Goal: Entertainment & Leisure: Consume media (video, audio)

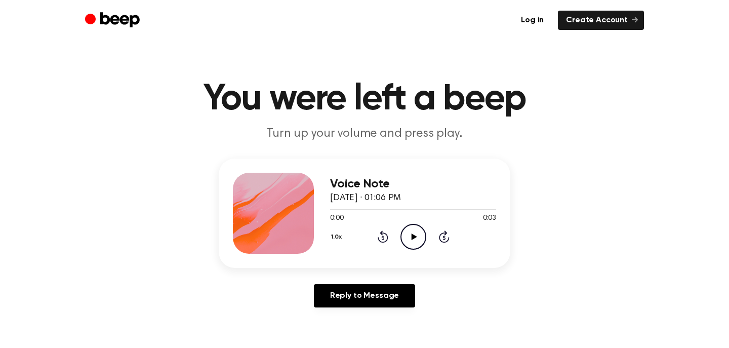
click at [410, 234] on icon "Play Audio" at bounding box center [413, 237] width 26 height 26
click at [412, 235] on icon at bounding box center [414, 236] width 6 height 7
click at [412, 233] on icon "Play Audio" at bounding box center [413, 237] width 26 height 26
click at [400, 240] on icon "Play Audio" at bounding box center [413, 237] width 26 height 26
click at [419, 237] on icon "Play Audio" at bounding box center [413, 237] width 26 height 26
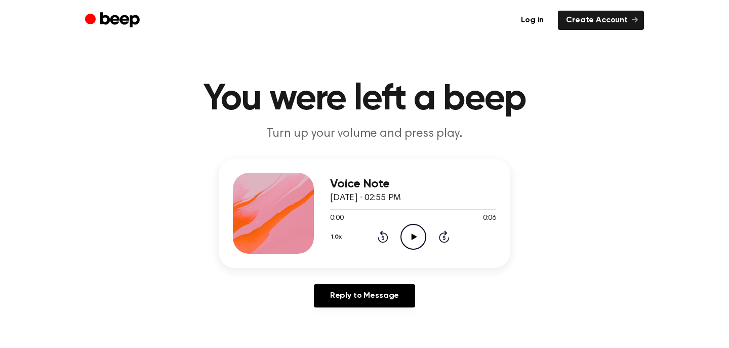
click at [412, 232] on icon "Play Audio" at bounding box center [413, 237] width 26 height 26
